Goal: Information Seeking & Learning: Find specific fact

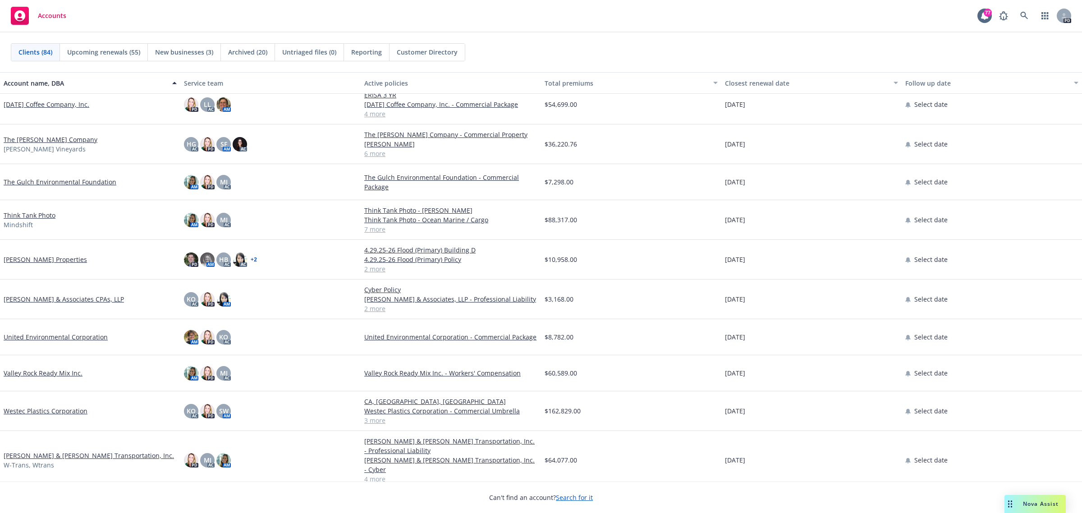
scroll to position [2680, 0]
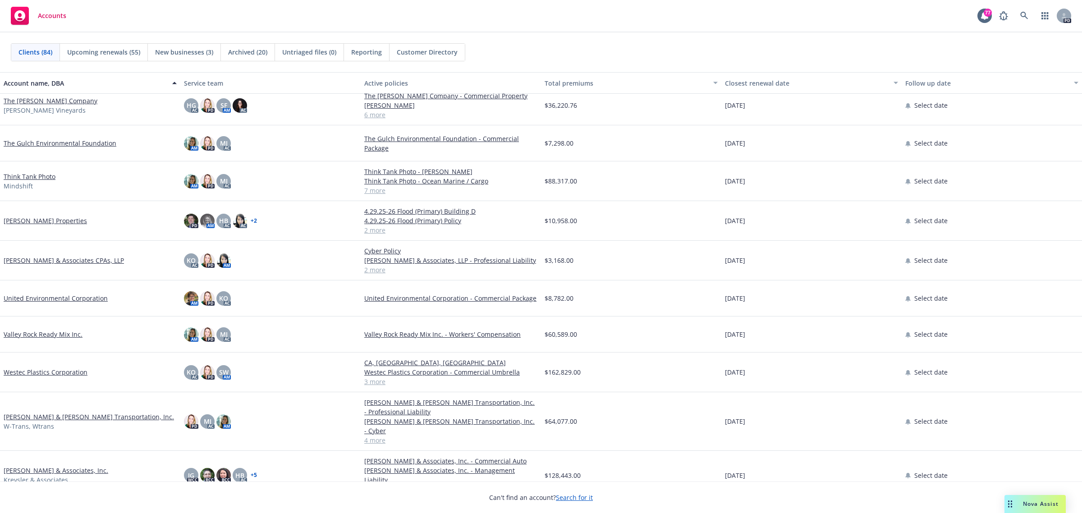
click at [58, 466] on link "[PERSON_NAME] & Associates, Inc." at bounding box center [56, 470] width 105 height 9
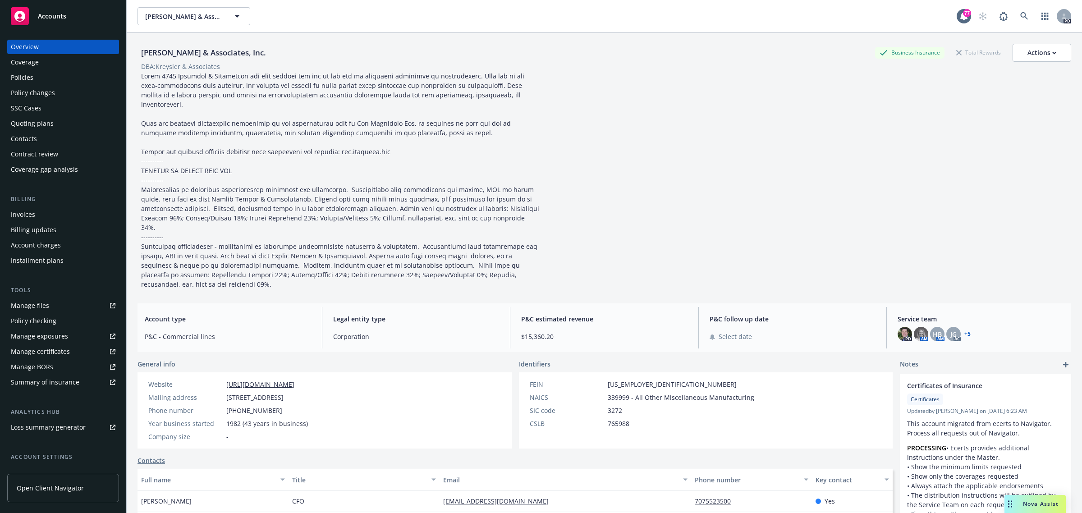
click at [23, 79] on div "Policies" at bounding box center [22, 77] width 23 height 14
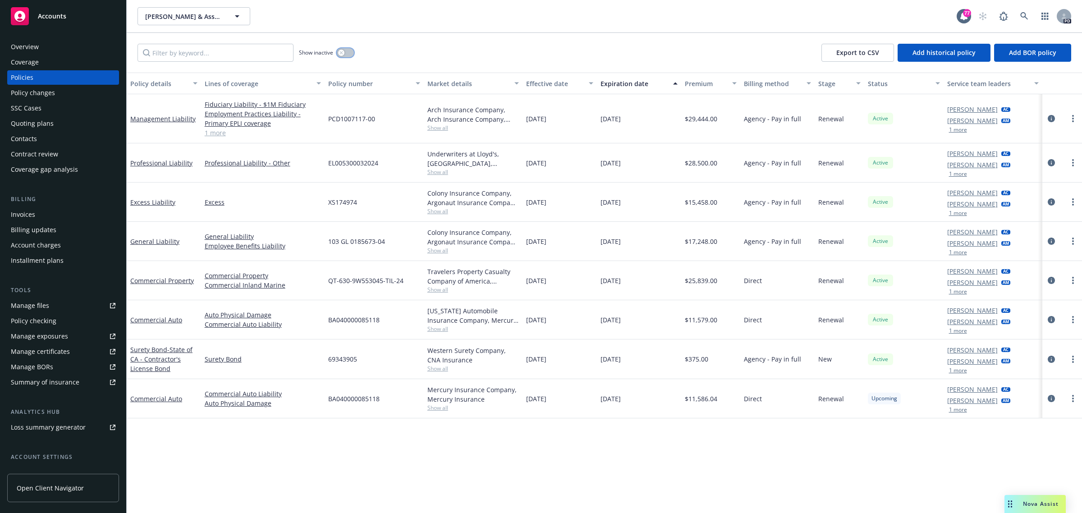
click at [344, 52] on div "button" at bounding box center [341, 53] width 6 height 6
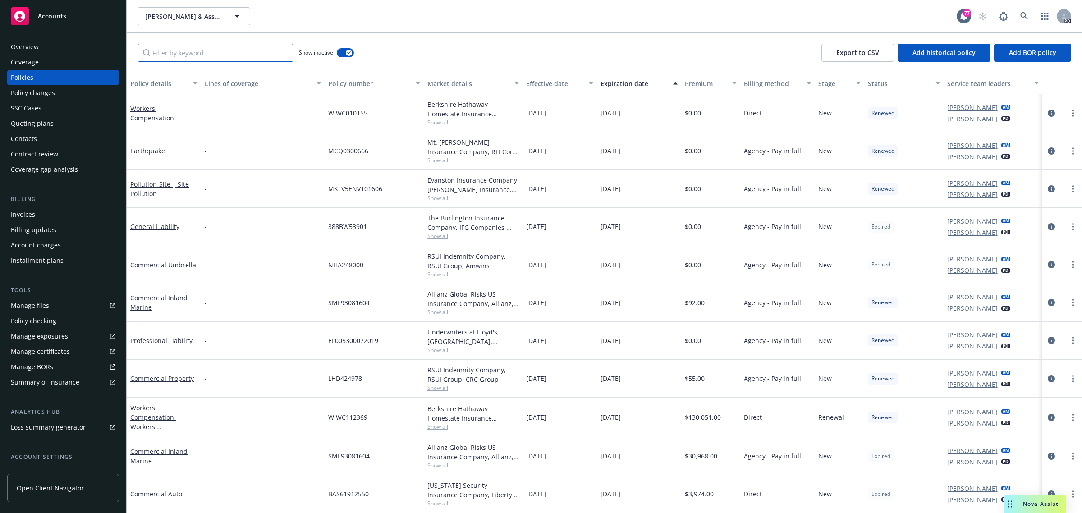
click at [188, 53] on input "Filter by keyword..." at bounding box center [215, 53] width 156 height 18
type input "work"
